Goal: Information Seeking & Learning: Learn about a topic

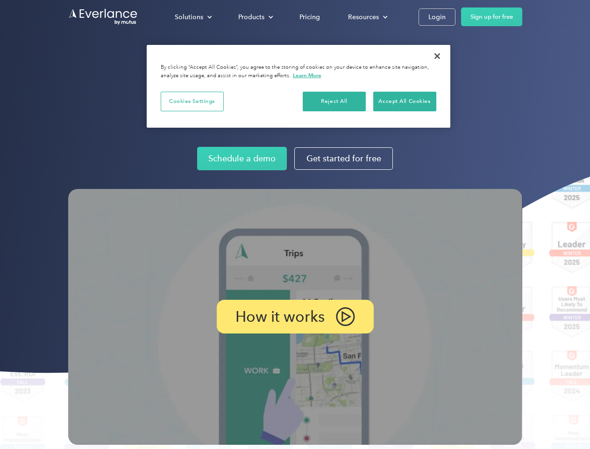
click at [295, 224] on img at bounding box center [295, 317] width 454 height 256
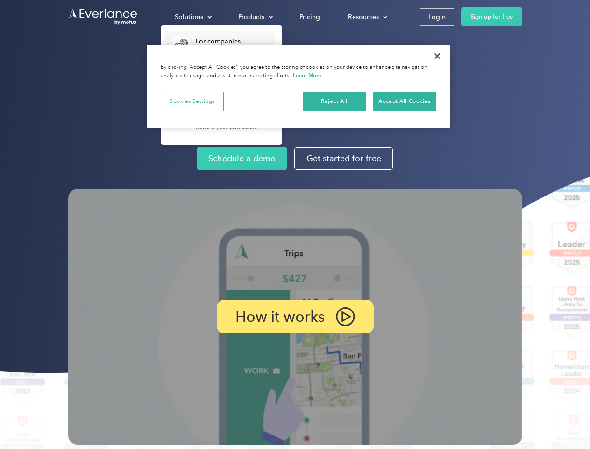
click at [193, 17] on div "Solutions" at bounding box center [189, 17] width 29 height 12
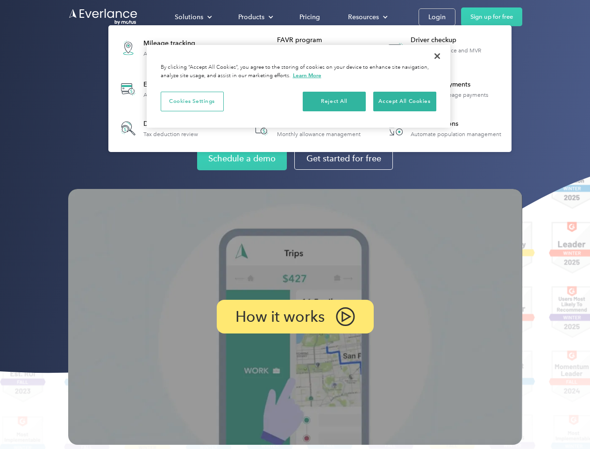
click at [255, 17] on div "Products" at bounding box center [251, 17] width 26 height 12
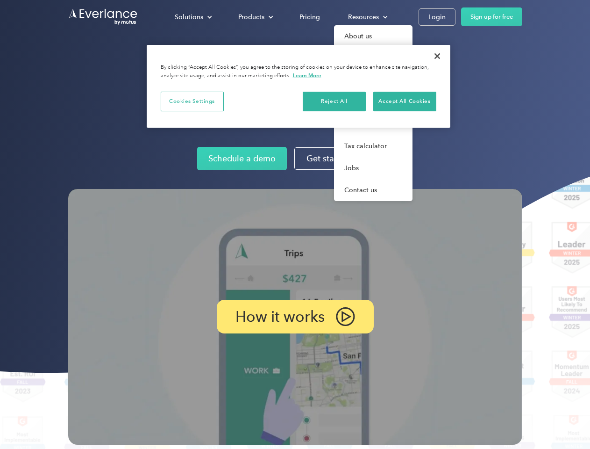
click at [367, 17] on div "Resources" at bounding box center [363, 17] width 31 height 12
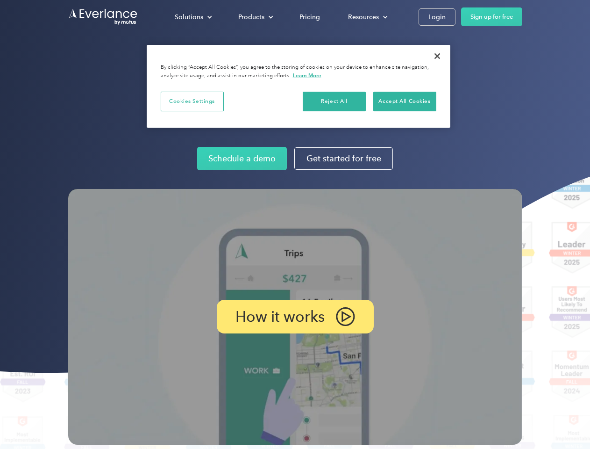
click at [295, 316] on p "How it works" at bounding box center [280, 316] width 89 height 11
click at [192, 101] on button "Cookies Settings" at bounding box center [192, 102] width 63 height 20
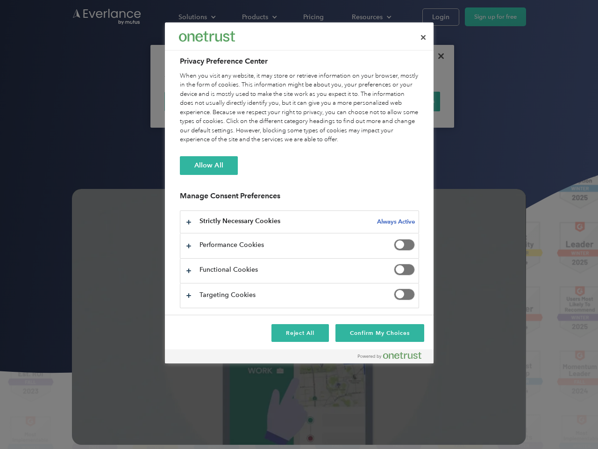
click at [335, 101] on div "When you visit any website, it may store or retrieve information on your browse…" at bounding box center [299, 107] width 239 height 73
click at [405, 101] on div "When you visit any website, it may store or retrieve information on your browse…" at bounding box center [299, 107] width 239 height 73
click at [437, 56] on div at bounding box center [299, 224] width 598 height 449
